Goal: Task Accomplishment & Management: Complete application form

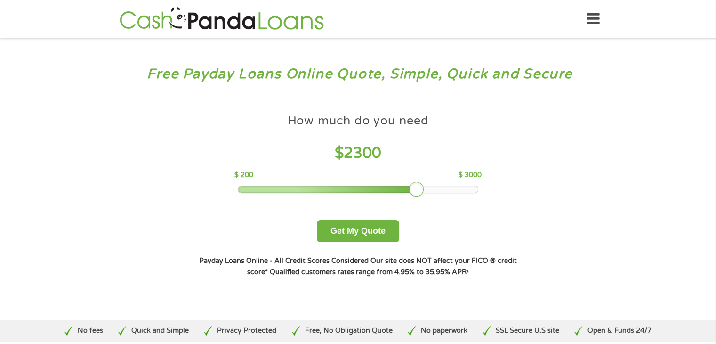
click at [420, 187] on div at bounding box center [358, 189] width 240 height 7
click at [433, 188] on div at bounding box center [358, 189] width 240 height 7
click at [354, 233] on button "Get My Quote" at bounding box center [358, 231] width 82 height 22
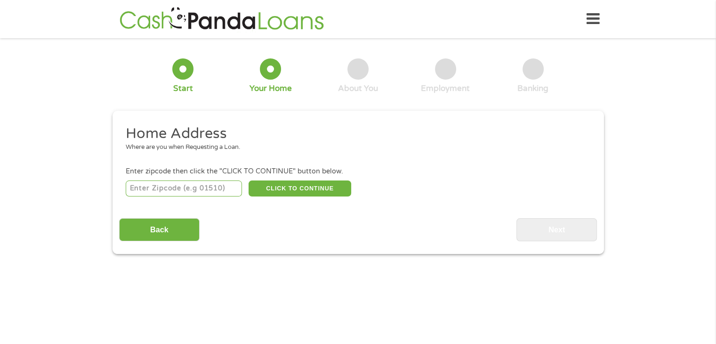
click at [190, 185] on input "number" at bounding box center [184, 188] width 116 height 16
type input "95973"
click at [269, 192] on button "CLICK TO CONTINUE" at bounding box center [300, 188] width 103 height 16
type input "95973"
type input "Chico"
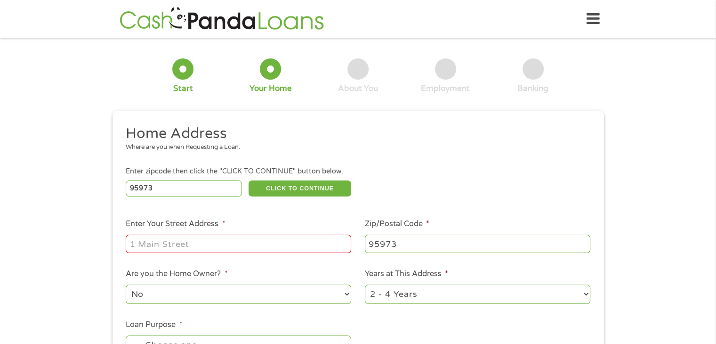
click at [228, 249] on input "Enter Your Street Address *" at bounding box center [238, 243] width 225 height 18
type input "[STREET_ADDRESS]"
click at [346, 293] on select "No Yes" at bounding box center [238, 293] width 225 height 19
select select "yes"
click at [126, 285] on select "No Yes" at bounding box center [238, 293] width 225 height 19
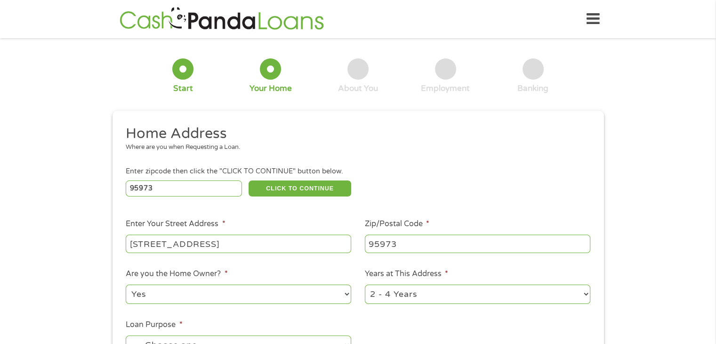
click at [585, 291] on select "1 Year or less 1 - 2 Years 2 - 4 Years Over 4 Years" at bounding box center [477, 293] width 225 height 19
select select "60months"
click at [365, 285] on select "1 Year or less 1 - 2 Years 2 - 4 Years Over 4 Years" at bounding box center [477, 293] width 225 height 19
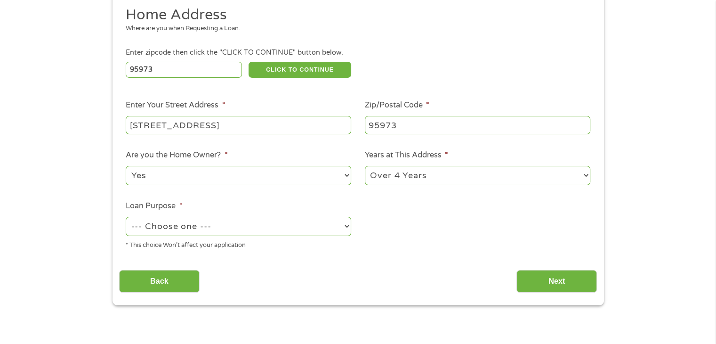
scroll to position [146, 0]
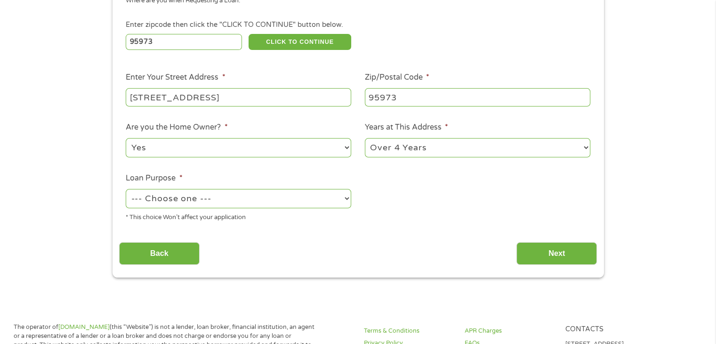
click at [344, 197] on select "--- Choose one --- Pay Bills Debt Consolidation Home Improvement Major Purchase…" at bounding box center [238, 198] width 225 height 19
select select "other"
click at [126, 190] on select "--- Choose one --- Pay Bills Debt Consolidation Home Improvement Major Purchase…" at bounding box center [238, 198] width 225 height 19
click at [151, 329] on p "The operator of [DOMAIN_NAME] (this “Website”) is not a lender, loan broker, fi…" at bounding box center [165, 344] width 302 height 44
click at [556, 252] on input "Next" at bounding box center [556, 253] width 80 height 23
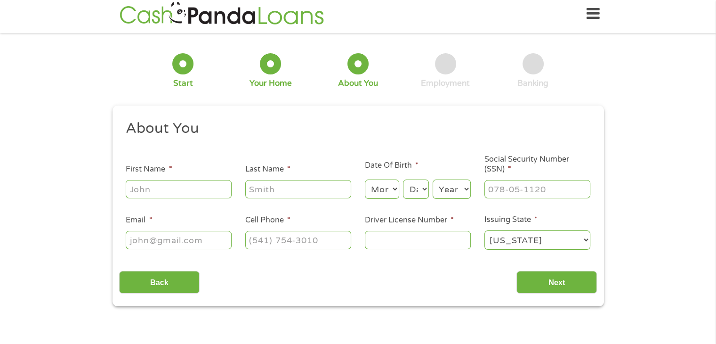
scroll to position [0, 0]
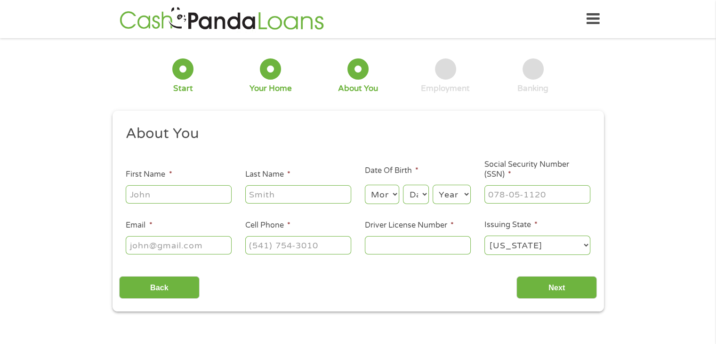
click at [198, 191] on input "First Name *" at bounding box center [179, 194] width 106 height 18
type input "[PERSON_NAME]"
type input "[PHONE_NUMBER]"
click at [392, 195] on select "Month 1 2 3 4 5 6 7 8 9 10 11 12" at bounding box center [382, 194] width 34 height 19
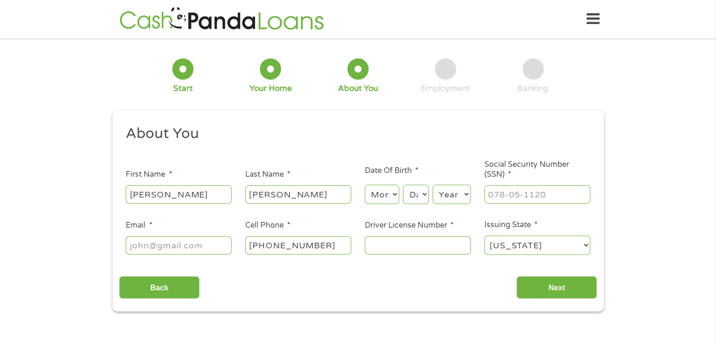
select select "10"
click at [365, 185] on select "Month 1 2 3 4 5 6 7 8 9 10 11 12" at bounding box center [382, 194] width 34 height 19
click at [420, 194] on select "Day 1 2 3 4 5 6 7 8 9 10 11 12 13 14 15 16 17 18 19 20 21 22 23 24 25 26 27 28 …" at bounding box center [415, 194] width 25 height 19
select select "21"
click at [403, 185] on select "Day 1 2 3 4 5 6 7 8 9 10 11 12 13 14 15 16 17 18 19 20 21 22 23 24 25 26 27 28 …" at bounding box center [415, 194] width 25 height 19
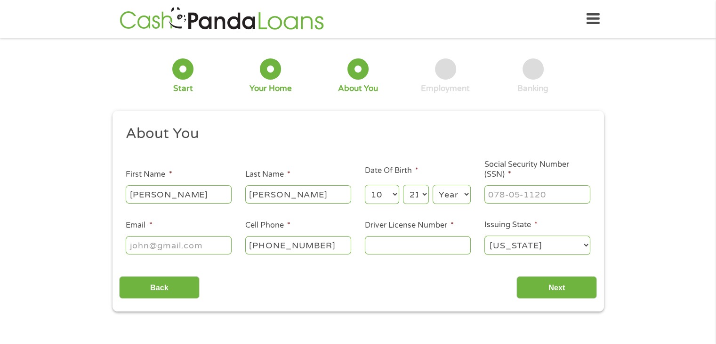
click at [464, 193] on select "Year [DATE] 2006 2005 2004 2003 2002 2001 2000 1999 1998 1997 1996 1995 1994 19…" at bounding box center [452, 194] width 38 height 19
select select "1956"
click at [433, 185] on select "Year [DATE] 2006 2005 2004 2003 2002 2001 2000 1999 1998 1997 1996 1995 1994 19…" at bounding box center [452, 194] width 38 height 19
click at [503, 191] on input "___-__-____" at bounding box center [537, 194] width 106 height 18
type input "560-02-2516"
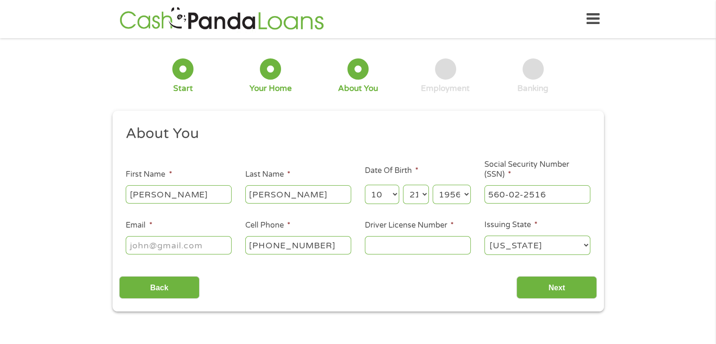
click at [195, 245] on input "Email *" at bounding box center [179, 245] width 106 height 18
click at [200, 245] on input "d" at bounding box center [179, 245] width 106 height 18
type input "[EMAIL_ADDRESS][DOMAIN_NAME]"
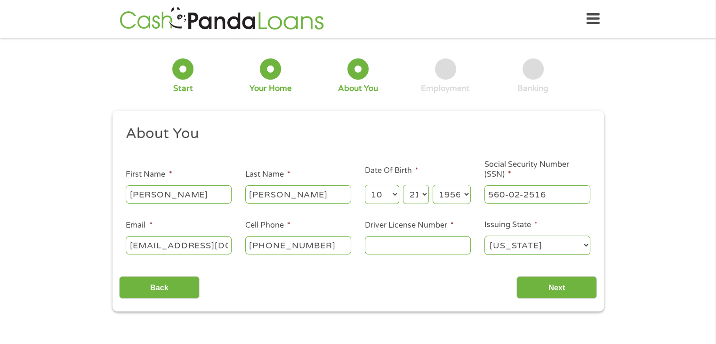
click at [438, 241] on input "Driver License Number *" at bounding box center [418, 245] width 106 height 18
type input "C2510318"
click at [586, 293] on input "Next" at bounding box center [556, 287] width 80 height 23
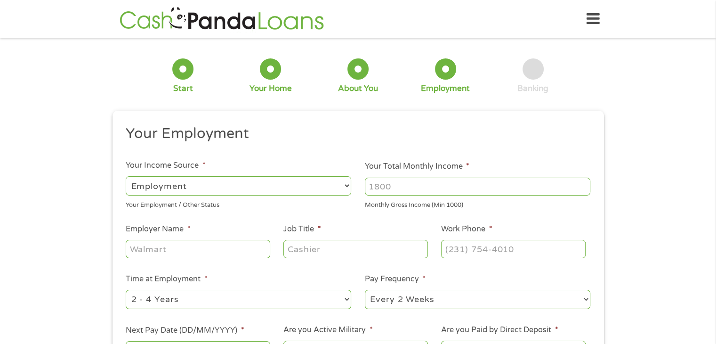
scroll to position [4, 4]
click at [346, 187] on select "--- Choose one --- Employment [DEMOGRAPHIC_DATA] Benefits" at bounding box center [238, 185] width 225 height 19
select select "benefits"
click at [126, 176] on select "--- Choose one --- Employment [DEMOGRAPHIC_DATA] Benefits" at bounding box center [238, 185] width 225 height 19
type input "Other"
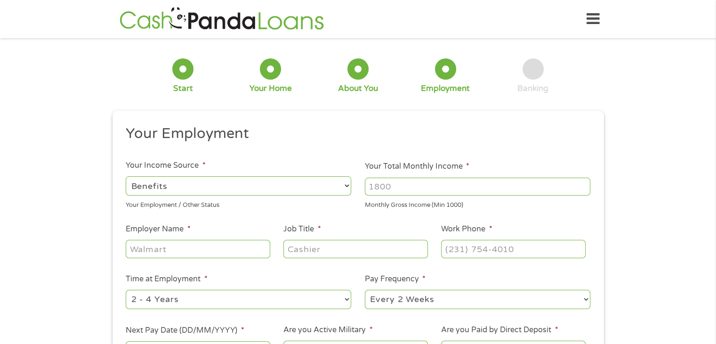
type input "[PHONE_NUMBER]"
click at [395, 187] on input "Your Total Monthly Income *" at bounding box center [477, 186] width 225 height 18
type input "1305"
click at [209, 244] on input "Other" at bounding box center [198, 249] width 144 height 18
type input "O"
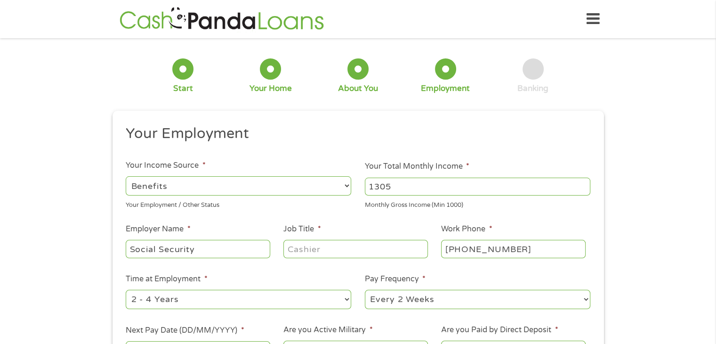
type input "Social Security"
click at [343, 253] on input "Job Title *" at bounding box center [355, 249] width 144 height 18
type input "Retired"
click at [346, 299] on select "--- Choose one --- 1 Year or less 1 - 2 Years 2 - 4 Years Over 4 Years" at bounding box center [238, 298] width 225 height 19
select select "60months"
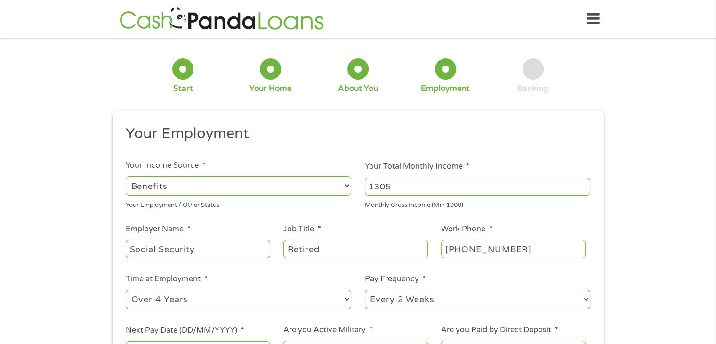
click at [126, 290] on select "--- Choose one --- 1 Year or less 1 - 2 Years 2 - 4 Years Over 4 Years" at bounding box center [238, 298] width 225 height 19
click at [426, 300] on select "--- Choose one --- Every 2 Weeks Every Week Monthly Semi-Monthly" at bounding box center [477, 298] width 225 height 19
select select "monthly"
click at [365, 290] on select "--- Choose one --- Every 2 Weeks Every Week Monthly Semi-Monthly" at bounding box center [477, 298] width 225 height 19
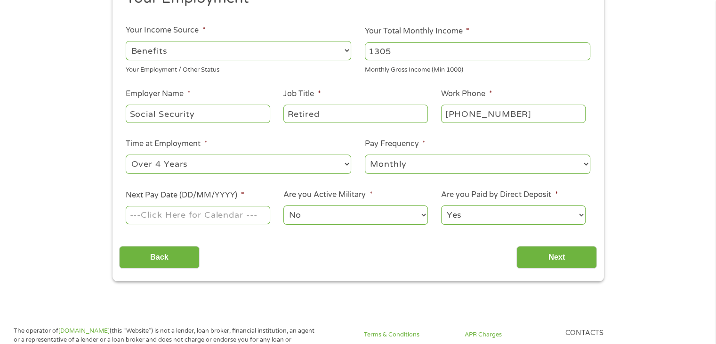
scroll to position [169, 0]
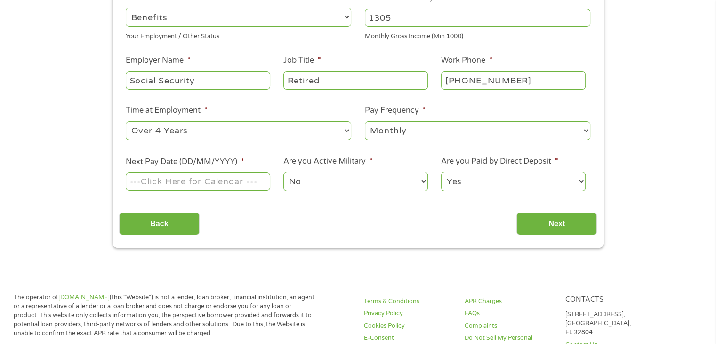
click at [220, 179] on input "Next Pay Date (DD/MM/YYYY) *" at bounding box center [198, 181] width 144 height 18
click at [179, 184] on input "Next Pay Date (DD/MM/YYYY) *" at bounding box center [198, 181] width 144 height 18
click at [158, 182] on input "Next Pay Date (DD/MM/YYYY) *" at bounding box center [198, 181] width 144 height 18
click at [187, 159] on label "Next Pay Date (DD/MM/YYYY) *" at bounding box center [185, 162] width 118 height 10
click at [187, 172] on input "Next Pay Date (DD/MM/YYYY) *" at bounding box center [198, 181] width 144 height 18
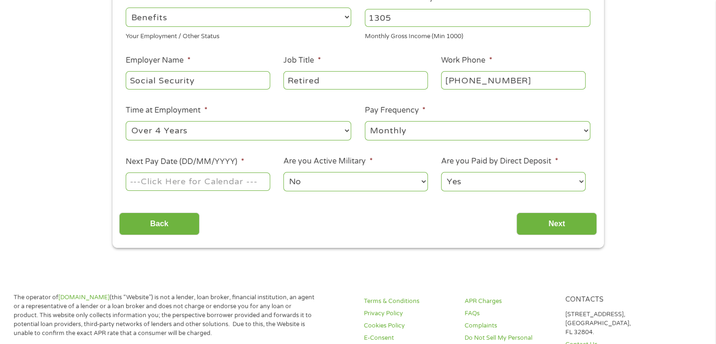
click at [228, 186] on input "Next Pay Date (DD/MM/YYYY) *" at bounding box center [198, 181] width 144 height 18
click at [158, 181] on input "Next Pay Date (DD/MM/YYYY) *" at bounding box center [198, 181] width 144 height 18
click at [184, 156] on li "Next Pay Date (DD/MM/YYYY) *" at bounding box center [198, 174] width 158 height 36
click at [166, 185] on input "Next Pay Date (DD/MM/YYYY) *" at bounding box center [198, 181] width 144 height 18
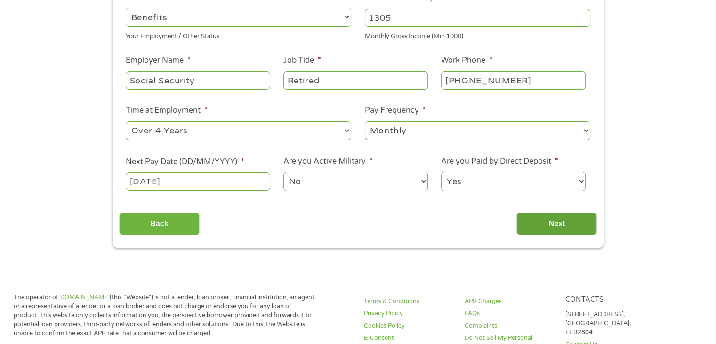
type input "[DATE]"
click at [554, 231] on input "Next" at bounding box center [556, 223] width 80 height 23
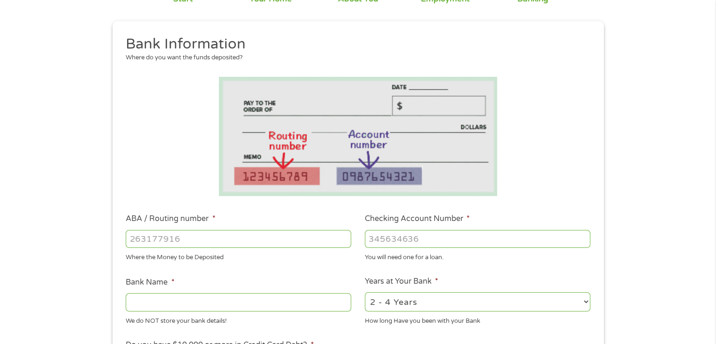
scroll to position [94, 0]
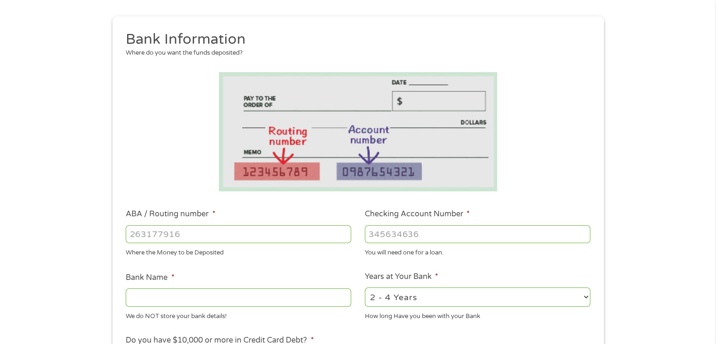
click at [214, 234] on input "ABA / Routing number *" at bounding box center [238, 234] width 225 height 18
type input "2"
type input "32271627"
click at [402, 236] on input "Checking Account Number *" at bounding box center [477, 234] width 225 height 18
type input "2900797543"
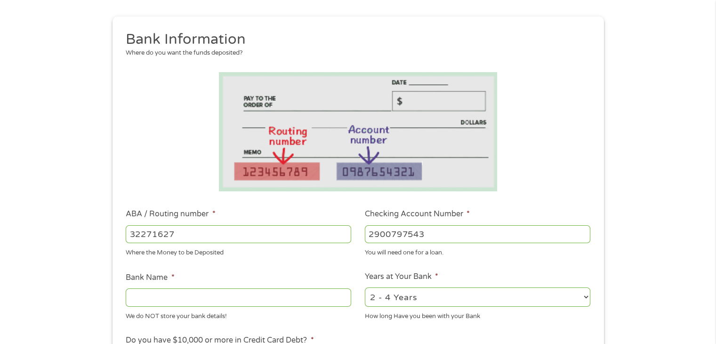
click at [224, 305] on input "Bank Name *" at bounding box center [238, 297] width 225 height 18
type input "c"
type input "Chaser"
click at [587, 297] on select "2 - 4 Years 6 - 12 Months 1 - 2 Years Over 4 Years" at bounding box center [477, 296] width 225 height 19
select select "24months"
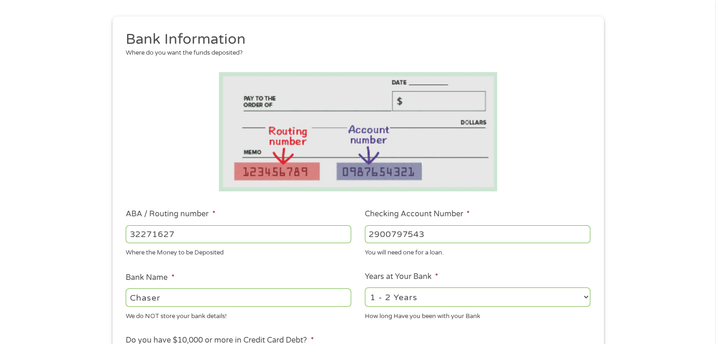
click at [365, 288] on select "2 - 4 Years 6 - 12 Months 1 - 2 Years Over 4 Years" at bounding box center [477, 296] width 225 height 19
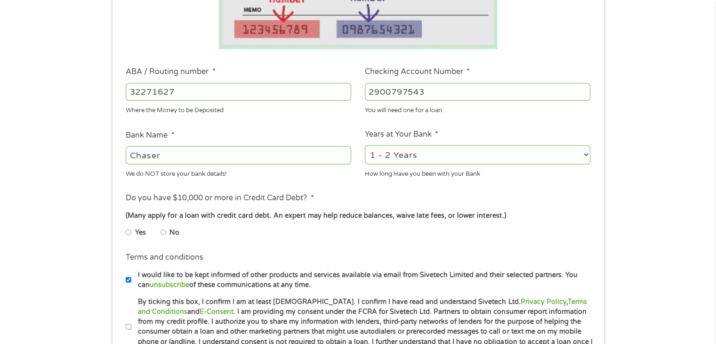
scroll to position [238, 0]
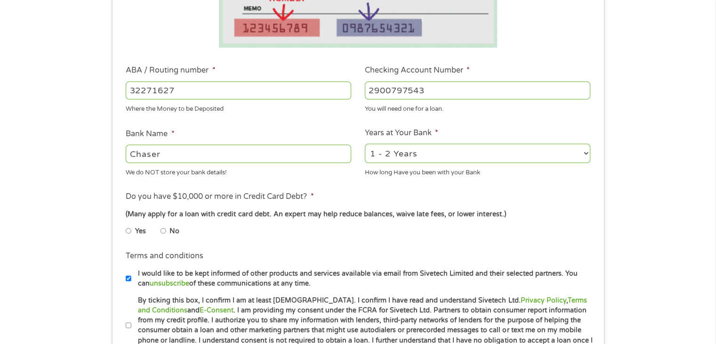
click at [163, 231] on input "No" at bounding box center [164, 230] width 6 height 15
radio input "true"
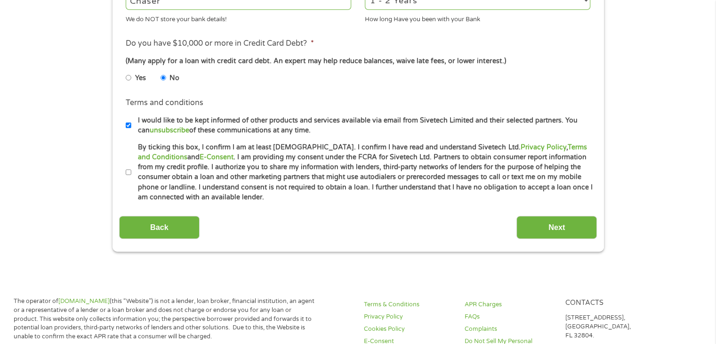
scroll to position [392, 0]
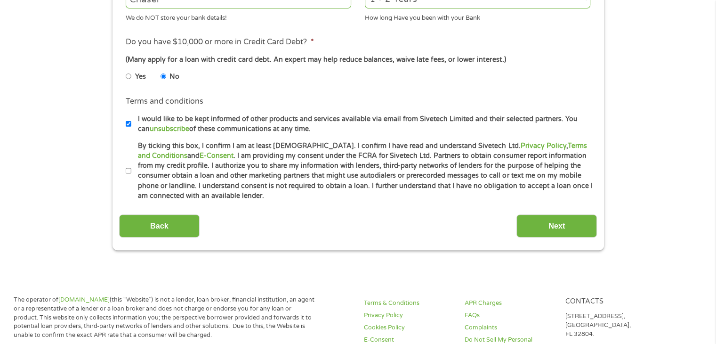
click at [127, 171] on input "By ticking this box, I confirm I am at least [DEMOGRAPHIC_DATA]. I confirm I ha…" at bounding box center [129, 170] width 6 height 15
checkbox input "true"
click at [539, 230] on input "Next" at bounding box center [556, 225] width 80 height 23
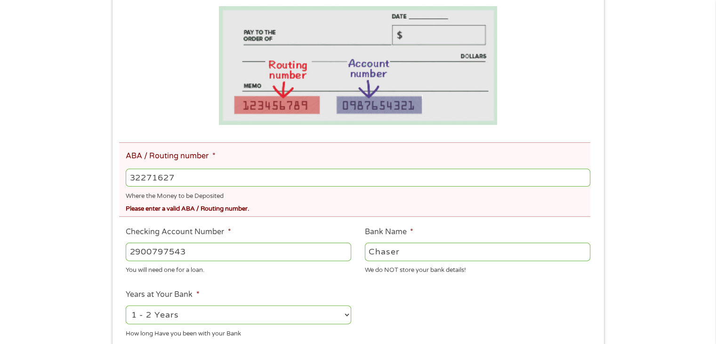
scroll to position [207, 0]
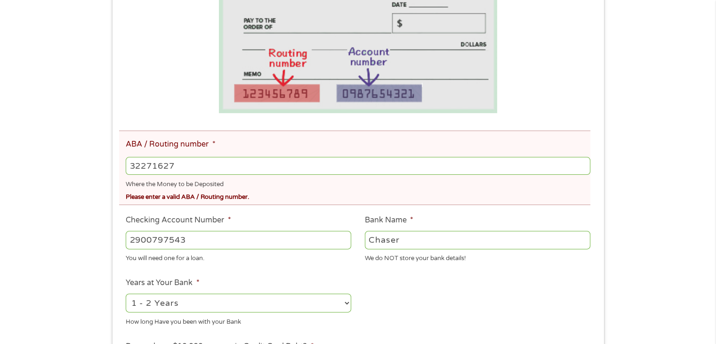
click at [148, 167] on input "32271627" at bounding box center [358, 166] width 464 height 18
type input "322271627"
type input "[PERSON_NAME] [PERSON_NAME] BANK NA"
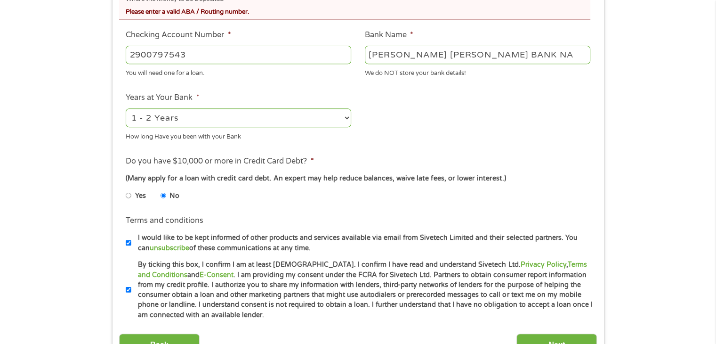
scroll to position [399, 0]
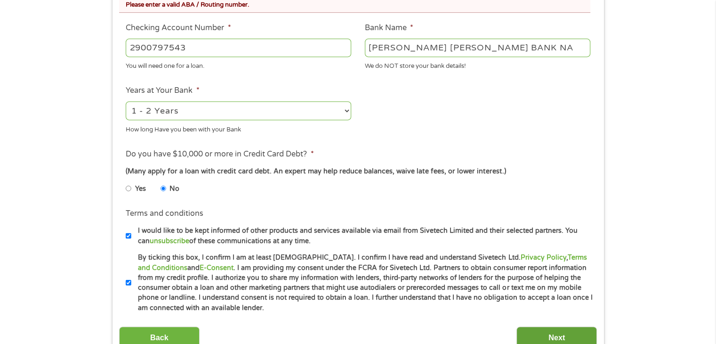
type input "322271627"
click at [567, 334] on input "Next" at bounding box center [556, 337] width 80 height 23
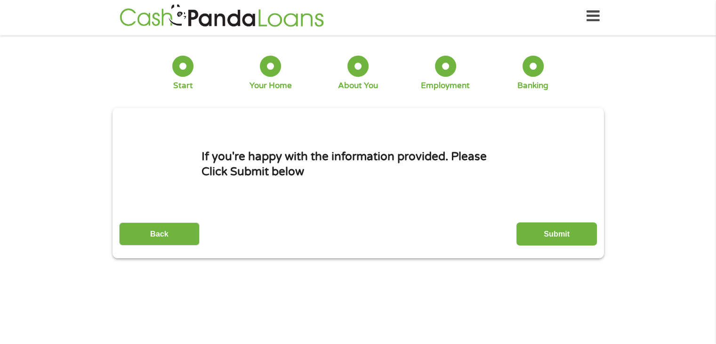
scroll to position [0, 0]
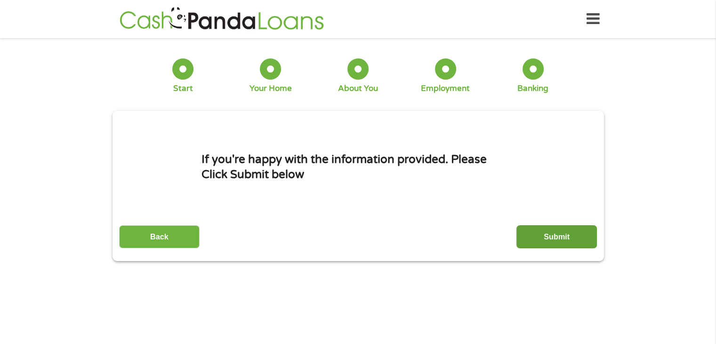
click at [553, 233] on input "Submit" at bounding box center [556, 236] width 80 height 23
